Goal: Information Seeking & Learning: Learn about a topic

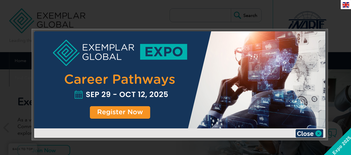
scroll to position [194, 0]
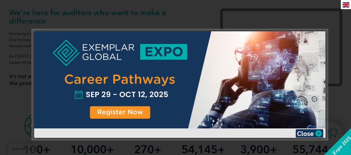
click at [132, 115] on div at bounding box center [180, 79] width 292 height 97
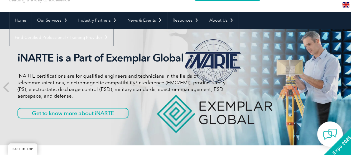
scroll to position [0, 0]
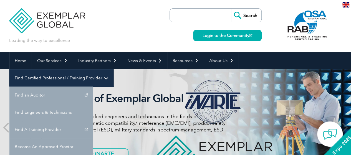
click at [113, 69] on link "Find Certified Professional / Training Provider" at bounding box center [61, 77] width 104 height 17
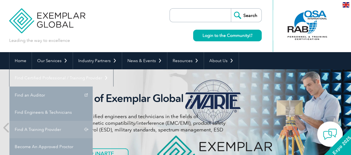
click at [93, 121] on link "Find A Training Provider" at bounding box center [50, 129] width 83 height 17
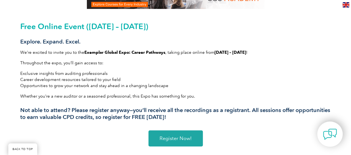
scroll to position [167, 0]
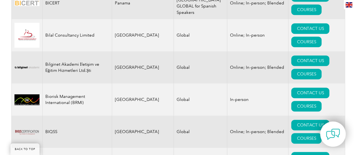
scroll to position [1139, 0]
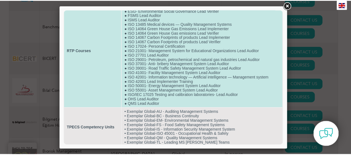
scroll to position [33, 0]
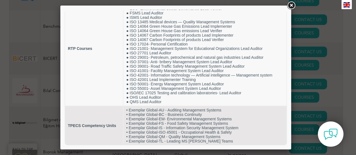
click at [290, 5] on link at bounding box center [291, 6] width 10 height 10
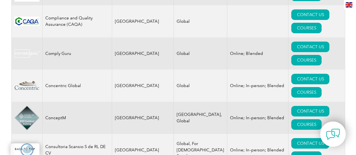
scroll to position [2000, 0]
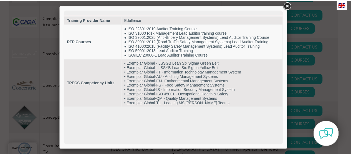
scroll to position [0, 0]
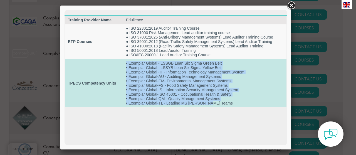
drag, startPoint x: 208, startPoint y: 104, endPoint x: 125, endPoint y: 64, distance: 92.3
click at [125, 64] on td "• Exemplar Global - LSSGB Lean Six Sigma Green Belt • Exemplar Global - LSSYB L…" at bounding box center [204, 83] width 163 height 48
click at [219, 92] on td "• Exemplar Global - LSSGB Lean Six Sigma Green Belt • Exemplar Global - LSSYB L…" at bounding box center [204, 83] width 163 height 48
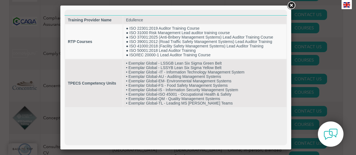
click at [291, 4] on link at bounding box center [291, 6] width 10 height 10
